Goal: Find specific page/section: Find specific page/section

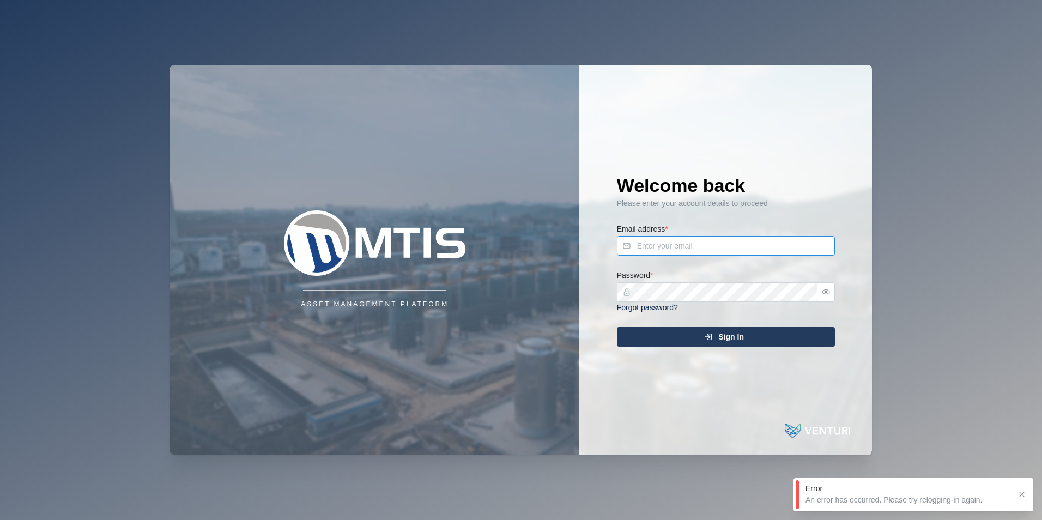
type input "[PERSON_NAME][EMAIL_ADDRESS][DOMAIN_NAME]"
click at [700, 336] on div "Sign In" at bounding box center [724, 336] width 201 height 19
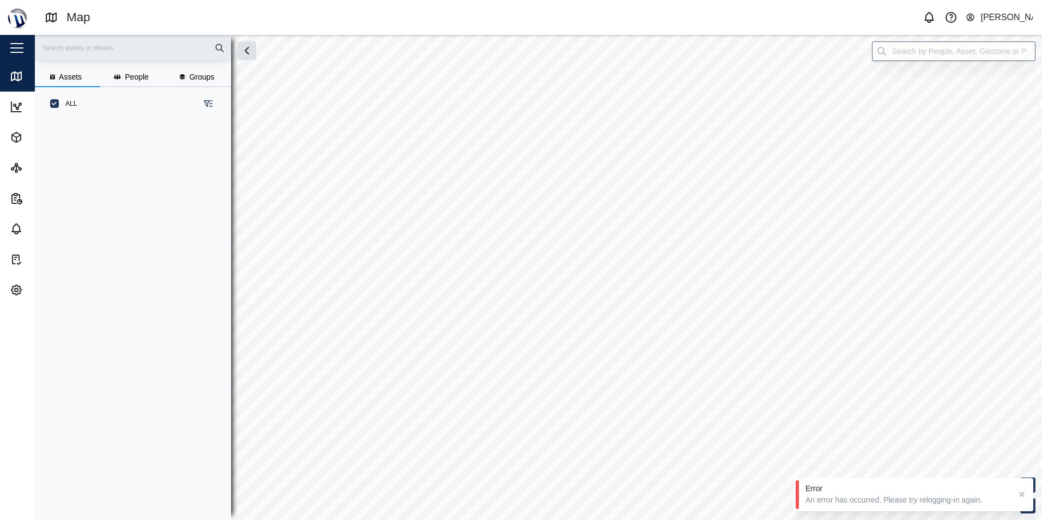
scroll to position [386, 171]
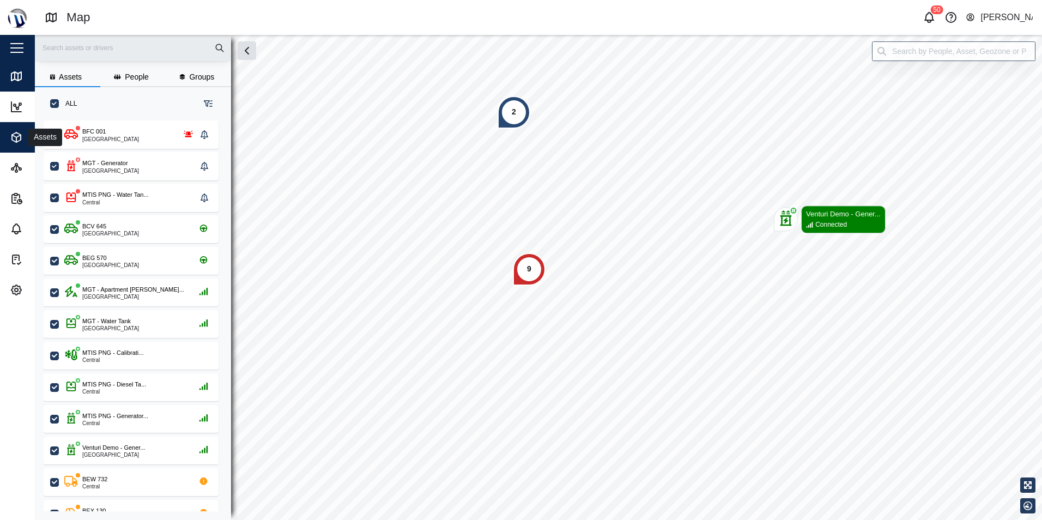
click at [11, 135] on icon "button" at bounding box center [16, 137] width 13 height 13
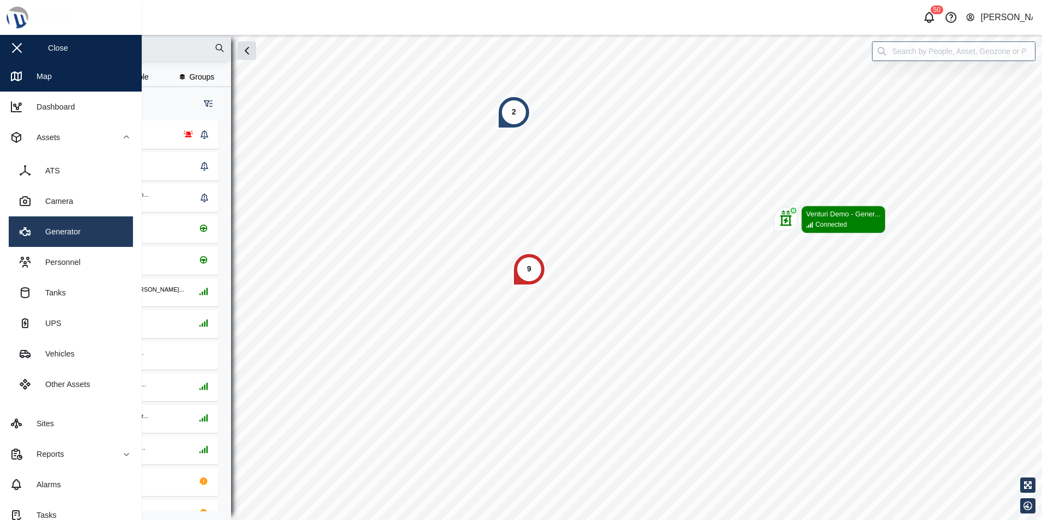
click at [74, 239] on link "Generator" at bounding box center [71, 231] width 124 height 31
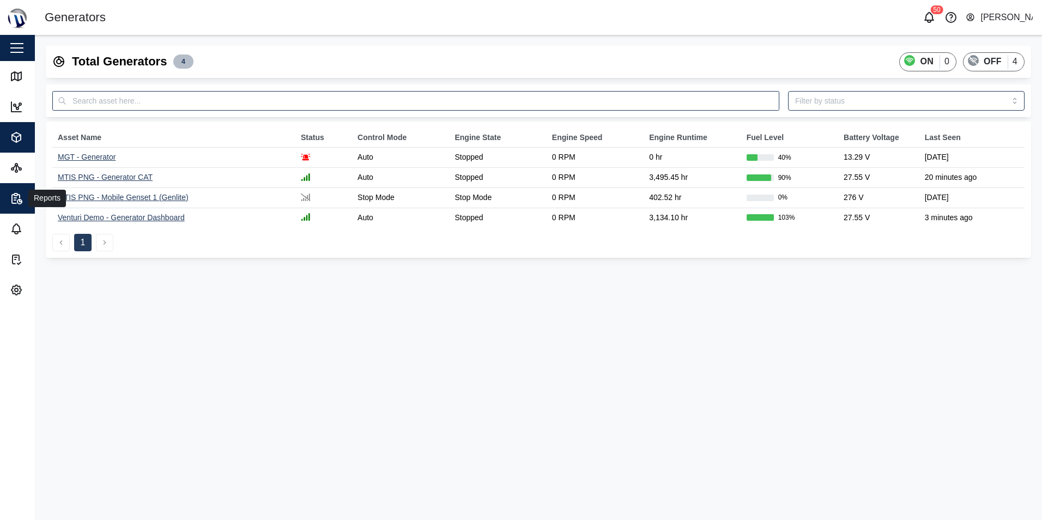
click at [16, 190] on span "Reports" at bounding box center [59, 198] width 99 height 31
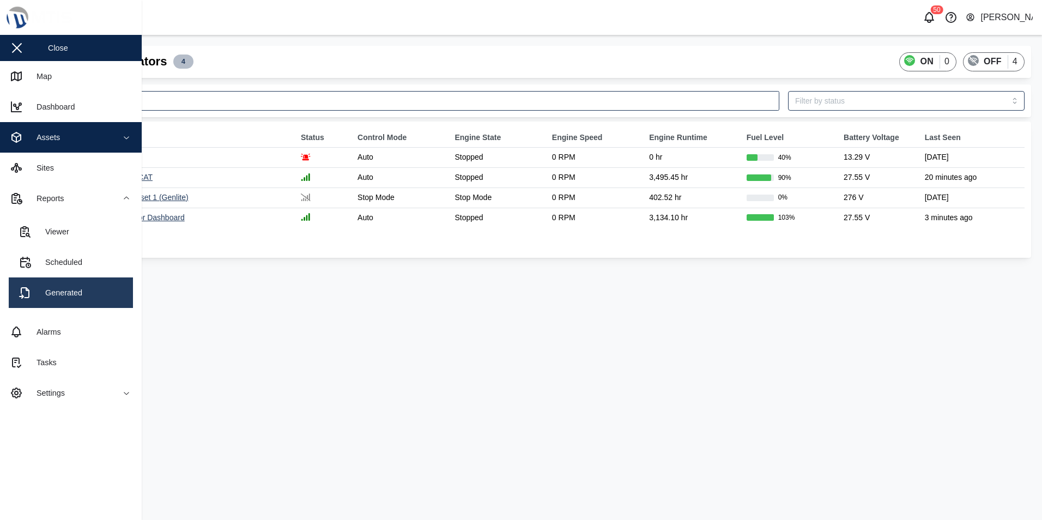
click at [87, 284] on link "Generated" at bounding box center [71, 292] width 124 height 31
